Goal: Leave review/rating

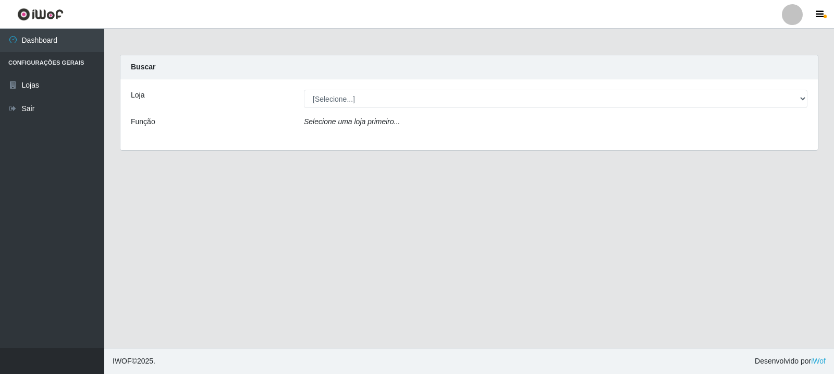
click at [464, 109] on div "Loja [Selecione...] Rede Compras Supermercados - LOJA 3 Função Selecione uma lo…" at bounding box center [468, 114] width 697 height 71
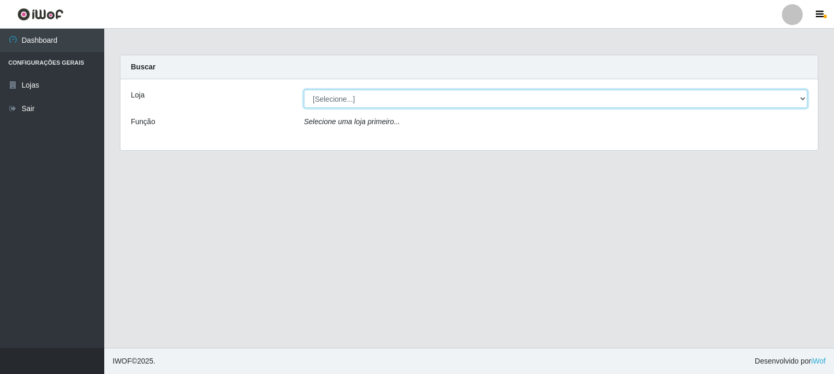
click at [440, 96] on select "[Selecione...] Rede Compras Supermercados - LOJA 3" at bounding box center [555, 99] width 503 height 18
select select "162"
click at [304, 90] on select "[Selecione...] Rede Compras Supermercados - LOJA 3" at bounding box center [555, 99] width 503 height 18
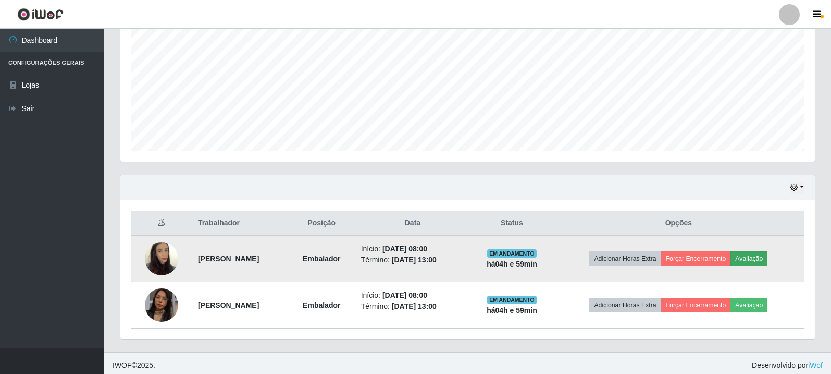
scroll to position [226, 0]
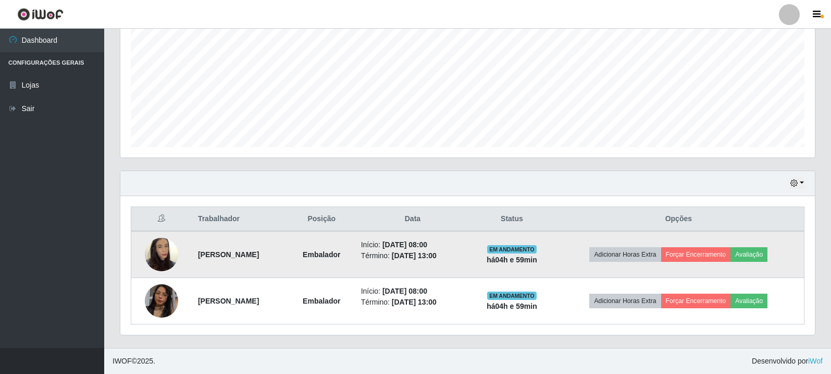
click at [767, 263] on td "Adicionar Horas Extra Forçar Encerramento Avaliação" at bounding box center [678, 254] width 251 height 47
click at [769, 262] on td "Adicionar Horas Extra Forçar Encerramento Avaliação" at bounding box center [678, 254] width 251 height 47
click at [761, 258] on button "Avaliação" at bounding box center [749, 254] width 37 height 15
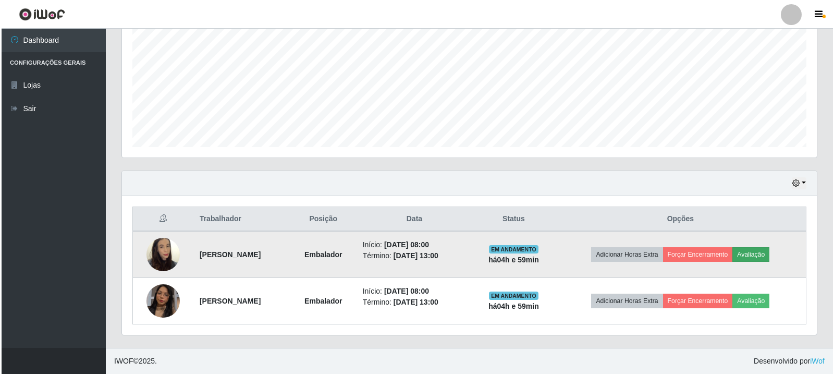
scroll to position [216, 689]
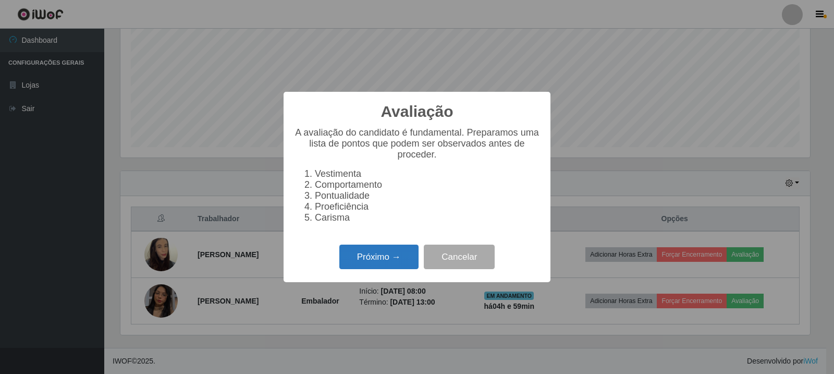
click at [399, 253] on button "Próximo →" at bounding box center [378, 256] width 79 height 24
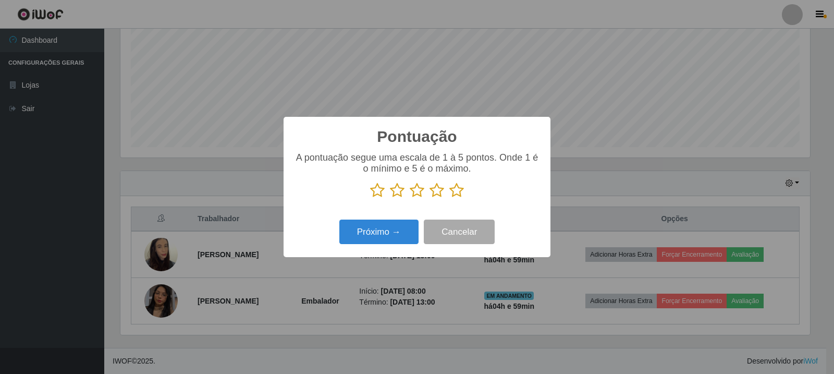
click at [458, 194] on icon at bounding box center [456, 190] width 15 height 16
click at [449, 198] on input "radio" at bounding box center [449, 198] width 0 height 0
click at [386, 224] on button "Próximo →" at bounding box center [378, 231] width 79 height 24
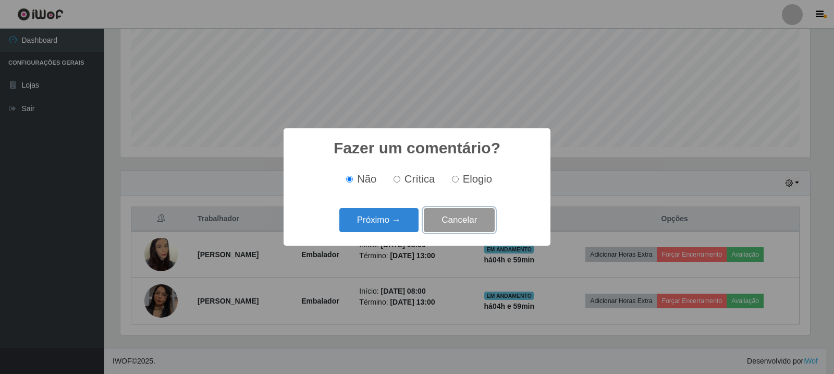
click at [464, 222] on button "Cancelar" at bounding box center [459, 220] width 71 height 24
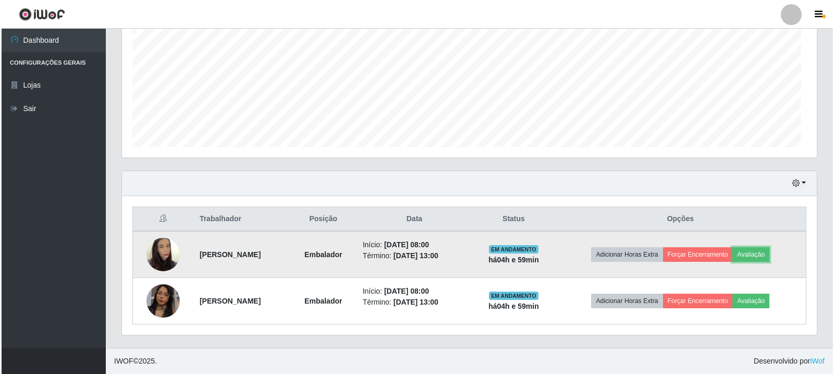
scroll to position [216, 695]
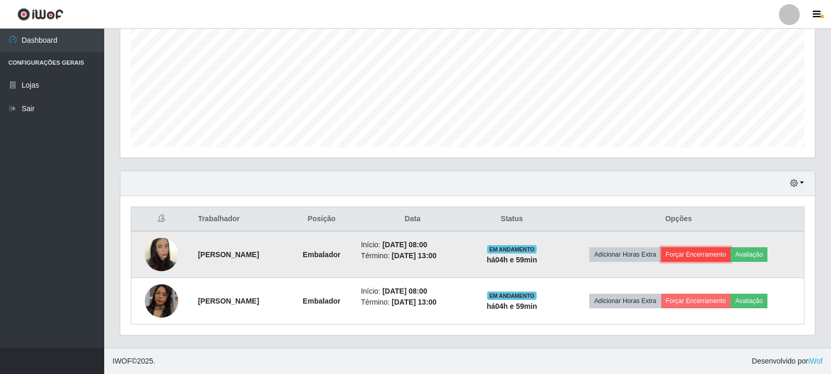
click at [731, 254] on button "Forçar Encerramento" at bounding box center [696, 254] width 70 height 15
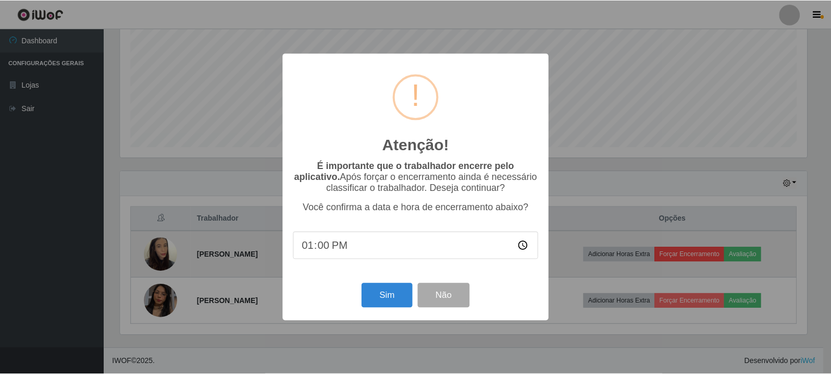
scroll to position [216, 689]
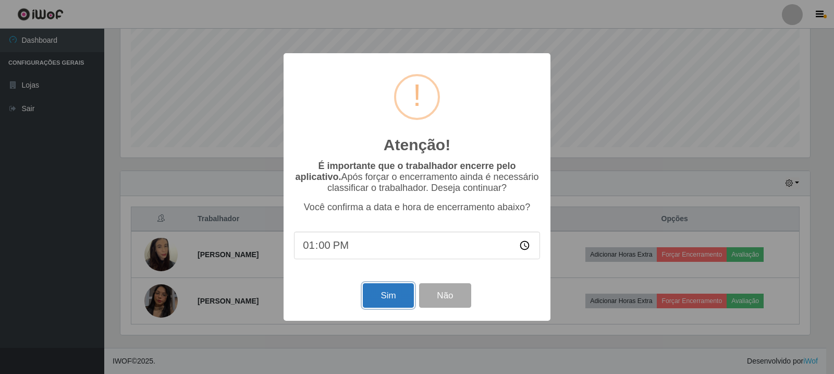
click at [387, 298] on button "Sim" at bounding box center [388, 295] width 51 height 24
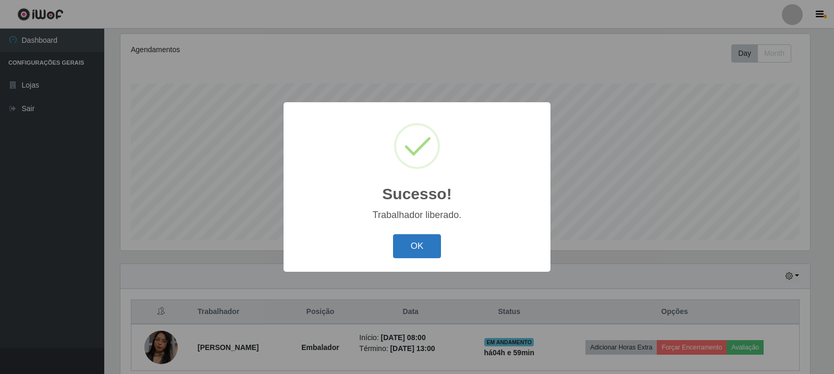
click at [400, 243] on button "OK" at bounding box center [417, 246] width 48 height 24
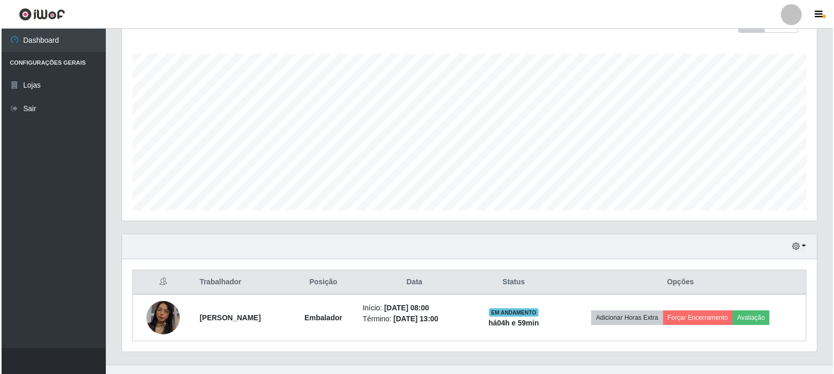
scroll to position [179, 0]
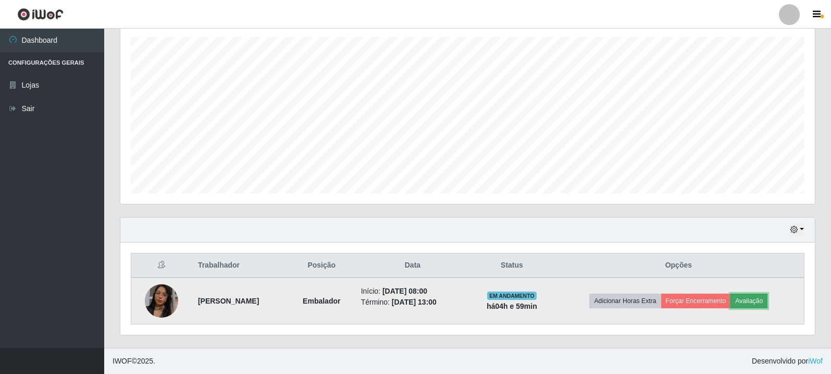
click at [751, 300] on button "Avaliação" at bounding box center [749, 300] width 37 height 15
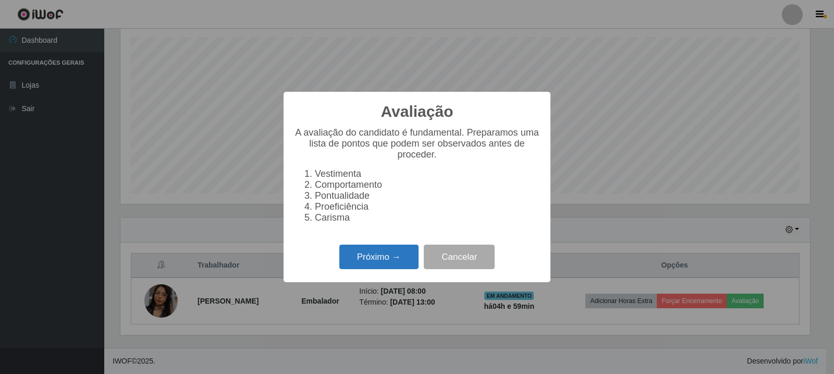
click at [399, 261] on button "Próximo →" at bounding box center [378, 256] width 79 height 24
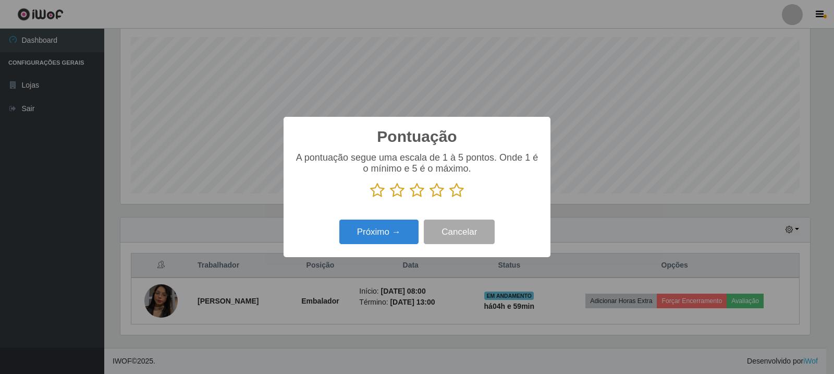
drag, startPoint x: 453, startPoint y: 196, endPoint x: 417, endPoint y: 219, distance: 42.6
click at [453, 197] on icon at bounding box center [456, 190] width 15 height 16
click at [449, 198] on input "radio" at bounding box center [449, 198] width 0 height 0
click at [400, 222] on button "Próximo →" at bounding box center [378, 231] width 79 height 24
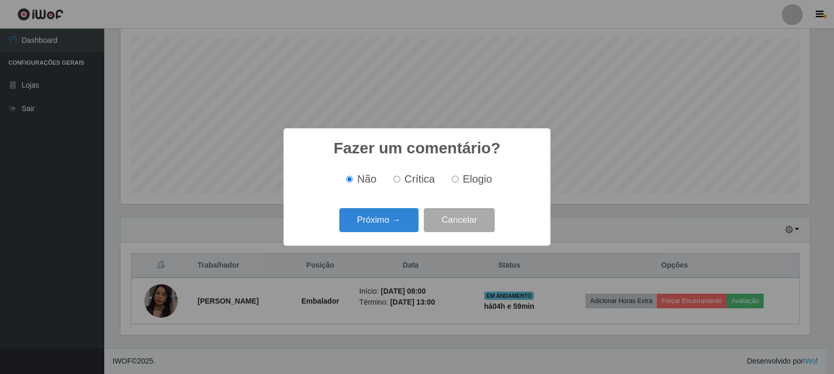
scroll to position [520850, 520377]
click at [399, 213] on button "Próximo →" at bounding box center [378, 220] width 79 height 24
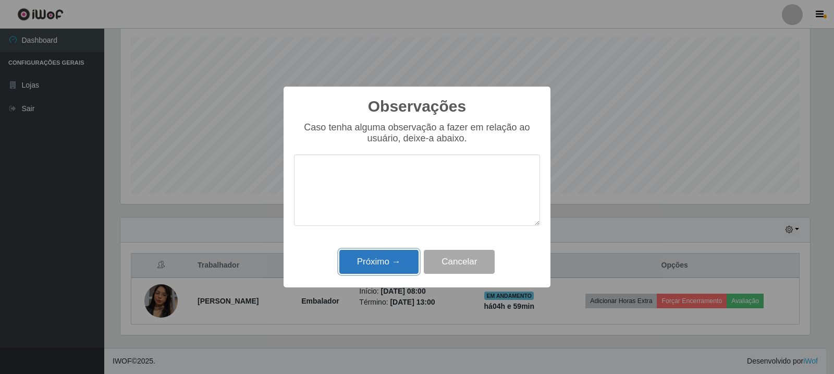
click at [395, 268] on button "Próximo →" at bounding box center [378, 262] width 79 height 24
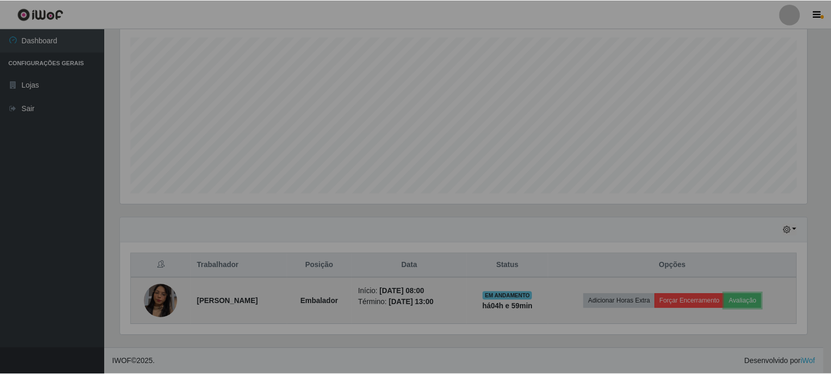
scroll to position [216, 695]
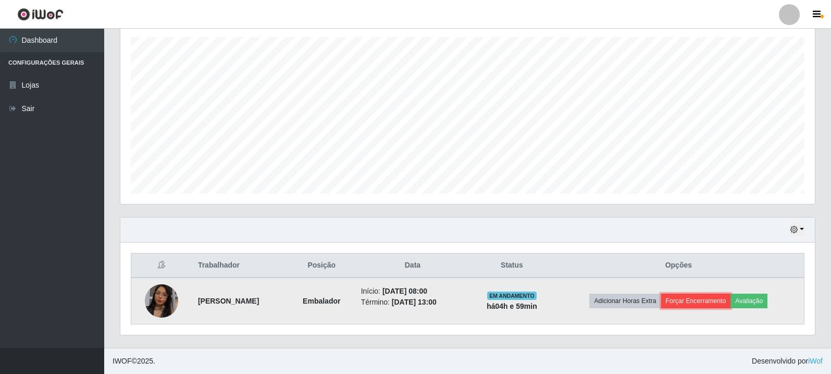
click at [722, 301] on button "Forçar Encerramento" at bounding box center [696, 300] width 70 height 15
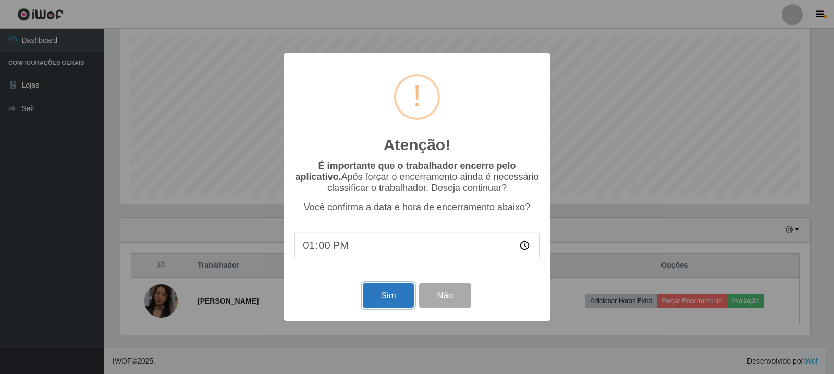
click at [386, 294] on button "Sim" at bounding box center [388, 295] width 51 height 24
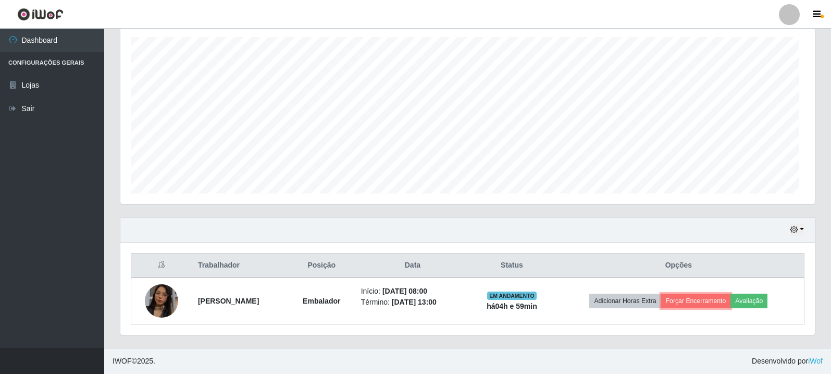
scroll to position [0, 0]
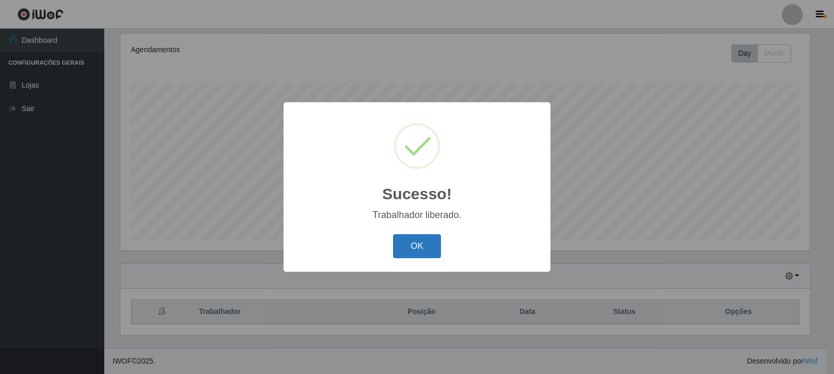
click at [436, 244] on button "OK" at bounding box center [417, 246] width 48 height 24
